Goal: Task Accomplishment & Management: Use online tool/utility

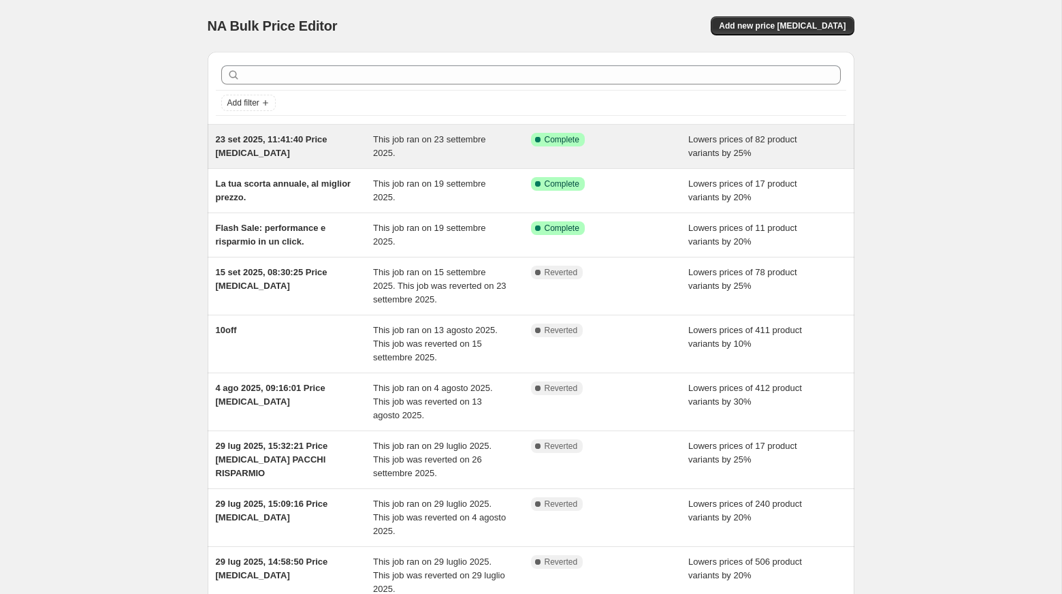
click at [261, 141] on span "23 set 2025, 11:41:40 Price [MEDICAL_DATA]" at bounding box center [272, 146] width 112 height 24
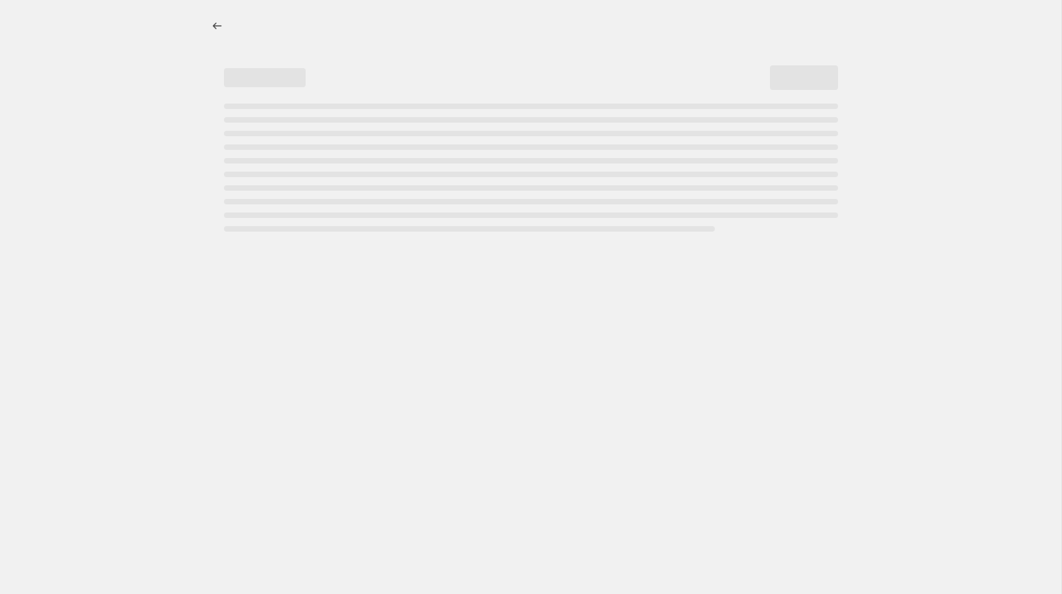
select select "percentage"
select select "collection"
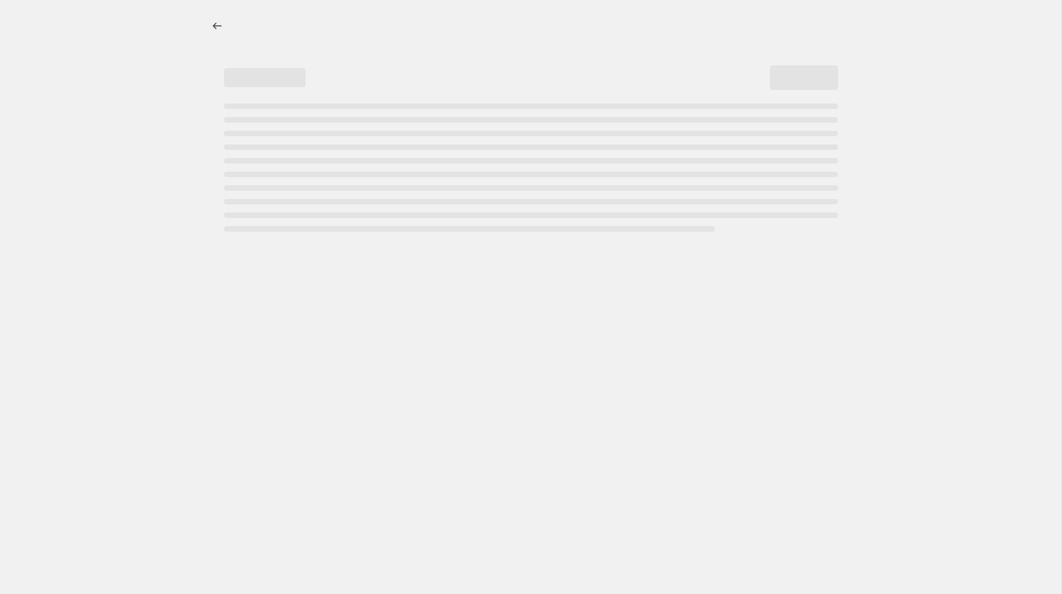
select select "collection"
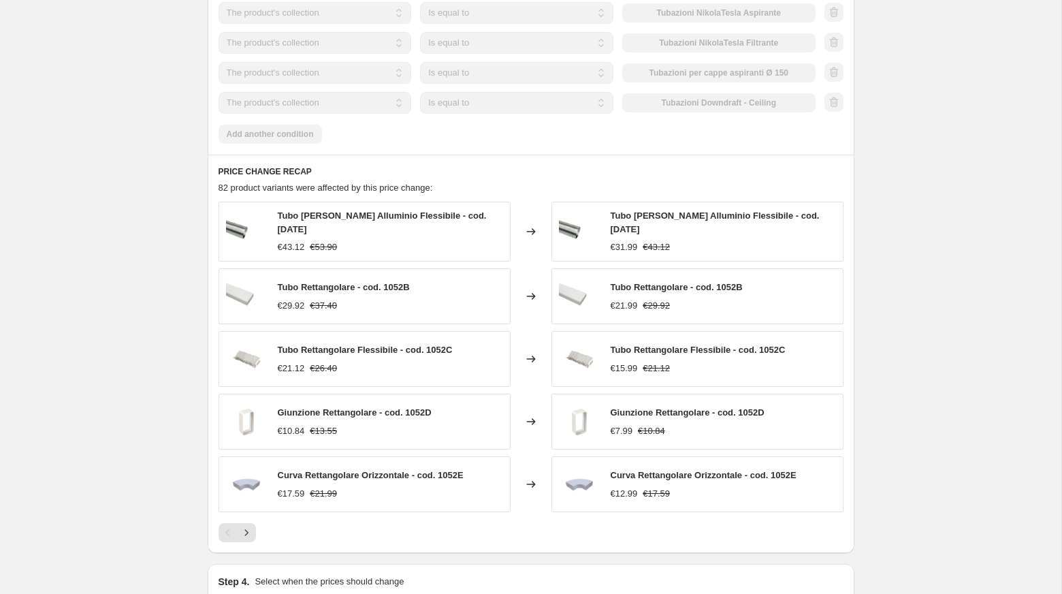
scroll to position [1200, 0]
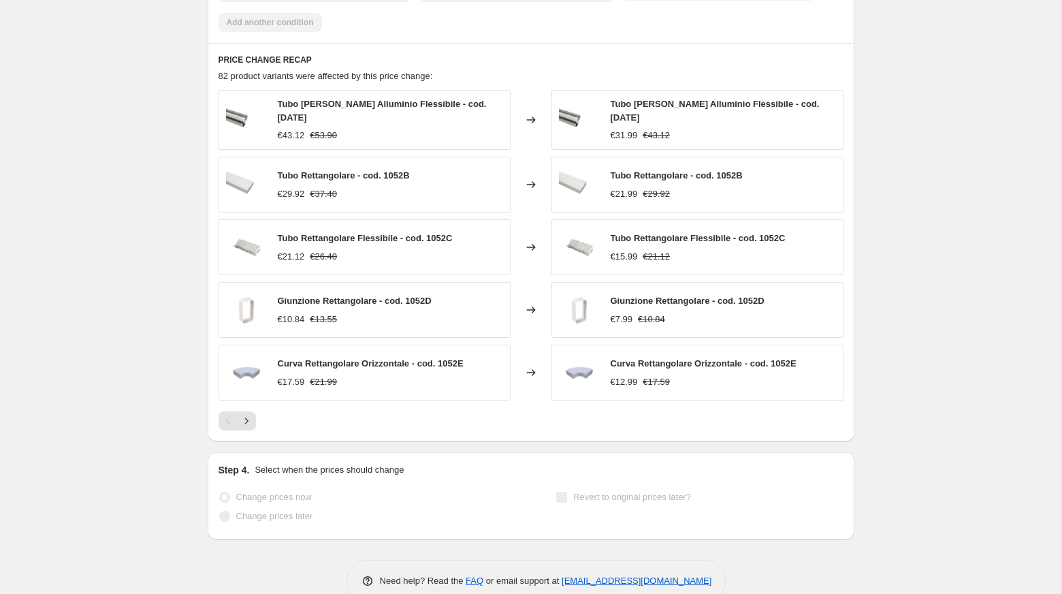
click at [284, 99] on span "Tubo [PERSON_NAME] Alluminio Flessibile - cod. [DATE]" at bounding box center [382, 111] width 209 height 24
drag, startPoint x: 284, startPoint y: 82, endPoint x: 396, endPoint y: 82, distance: 112.4
click at [396, 99] on span "Tubo [PERSON_NAME] Alluminio Flessibile - cod. [DATE]" at bounding box center [382, 111] width 209 height 24
copy span "Tubo [PERSON_NAME] Alluminio Flessibile"
